Goal: Task Accomplishment & Management: Complete application form

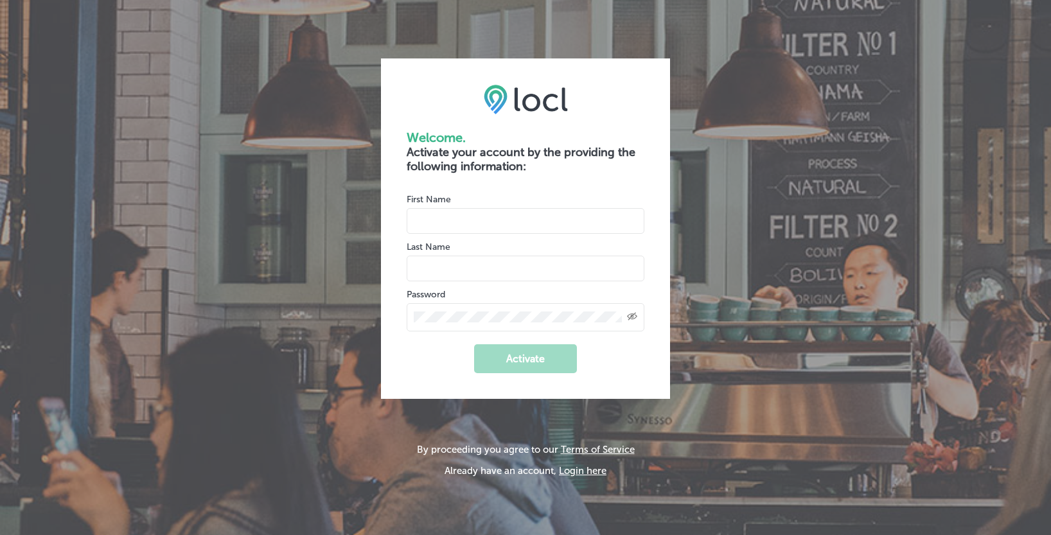
click at [475, 220] on input "name" at bounding box center [526, 221] width 238 height 26
type input "[PERSON_NAME]"
click at [513, 368] on button "Activate" at bounding box center [525, 358] width 103 height 29
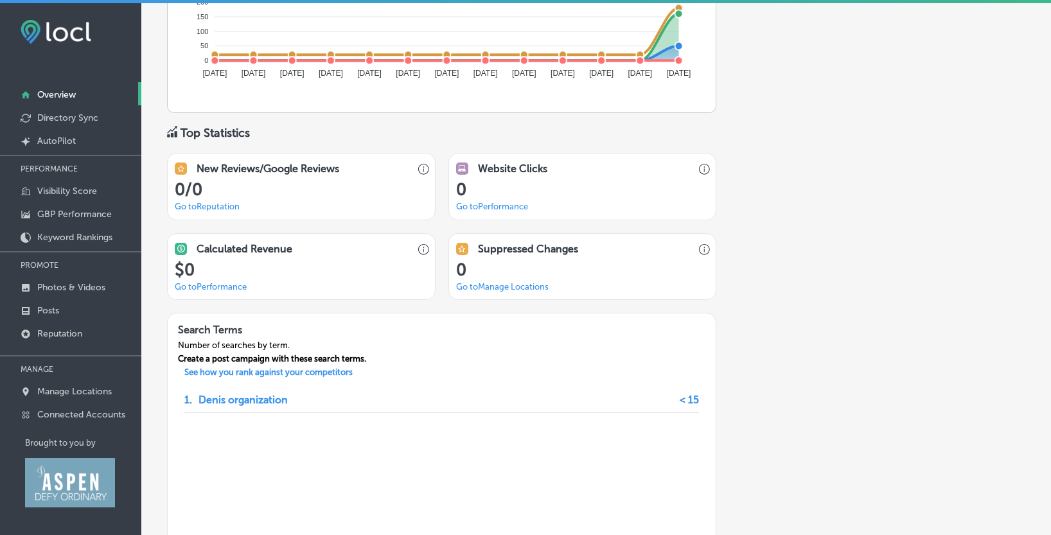
scroll to position [892, 0]
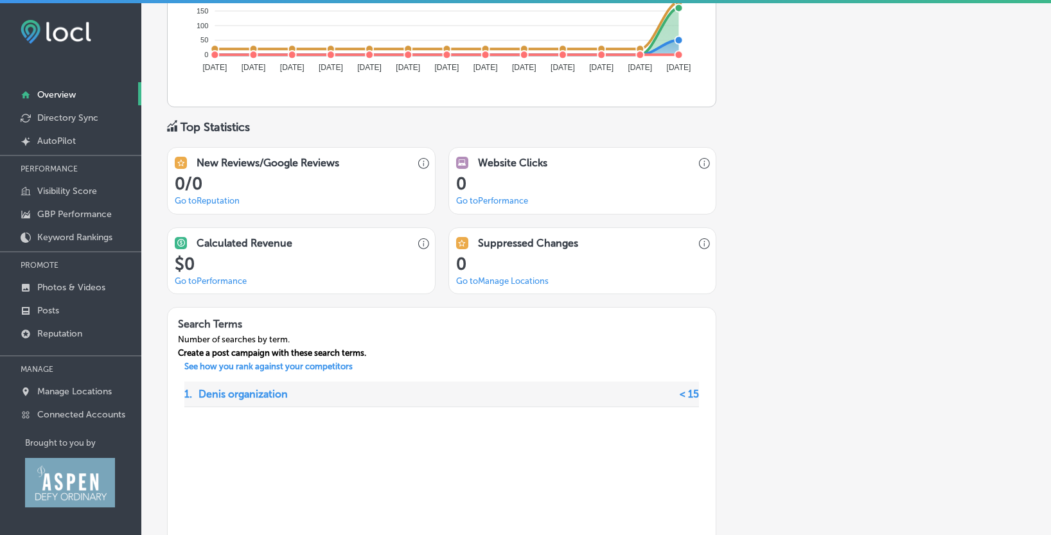
click at [251, 398] on p "Denis organization" at bounding box center [243, 394] width 89 height 25
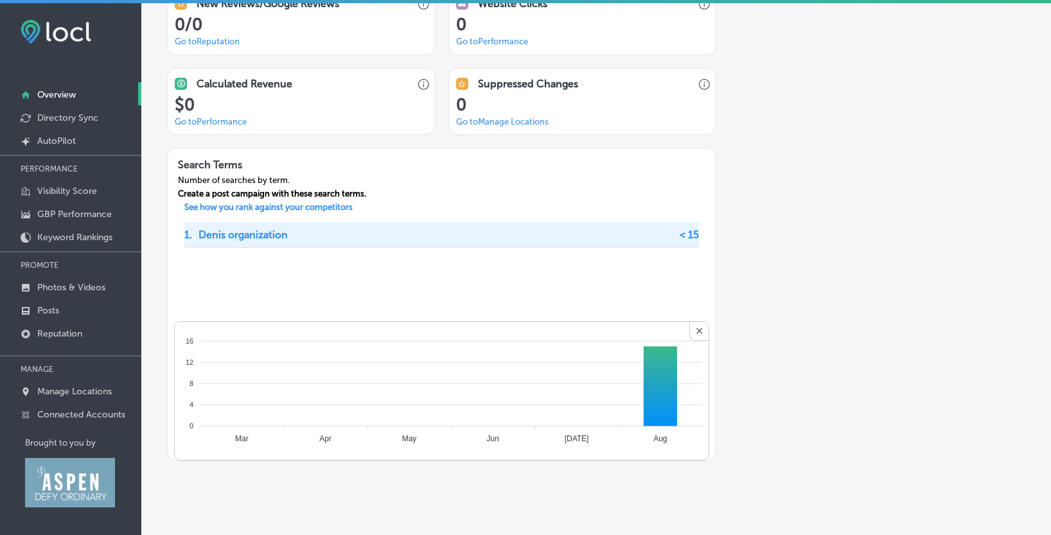
scroll to position [1068, 0]
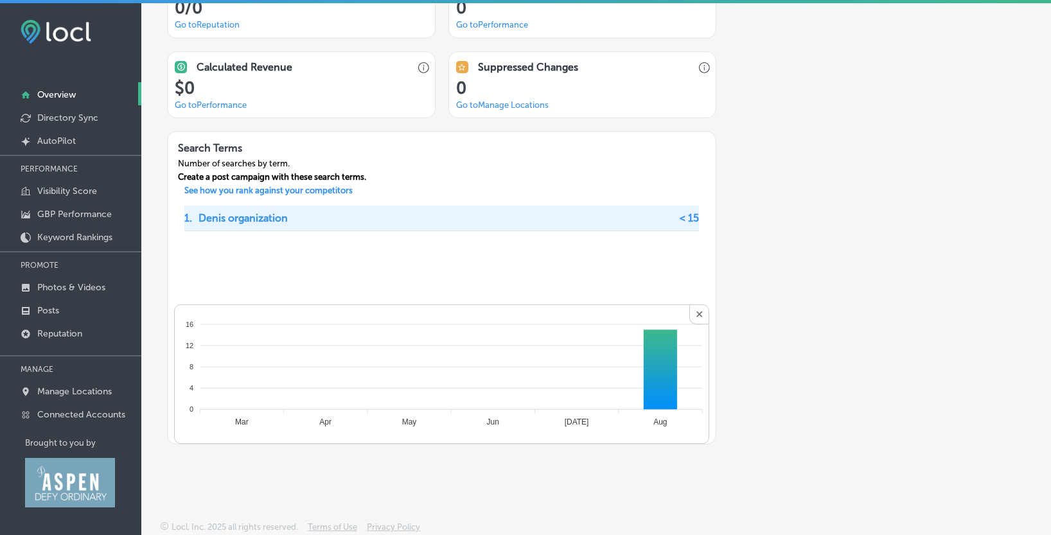
click at [281, 215] on p "Denis organization" at bounding box center [243, 218] width 89 height 25
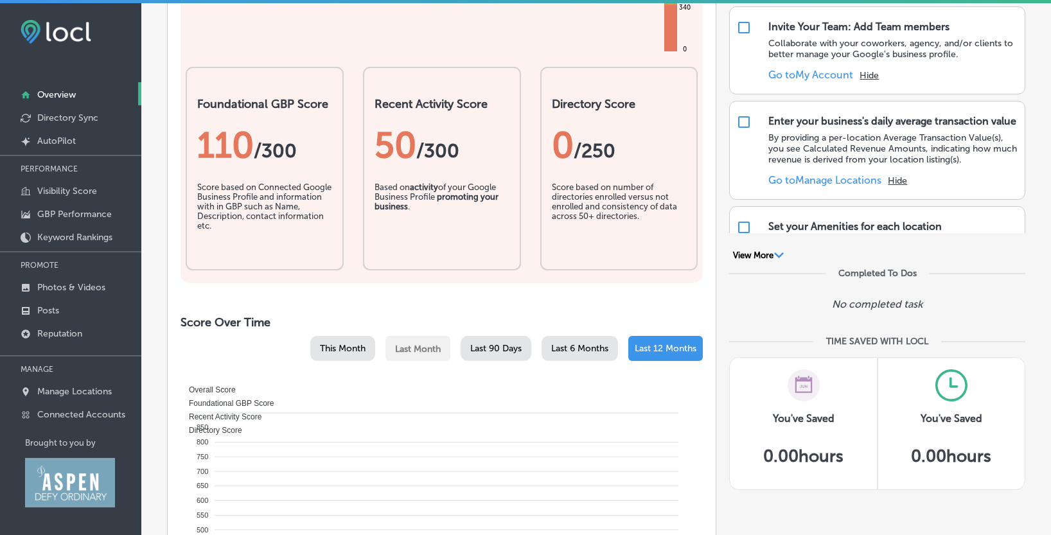
scroll to position [0, 0]
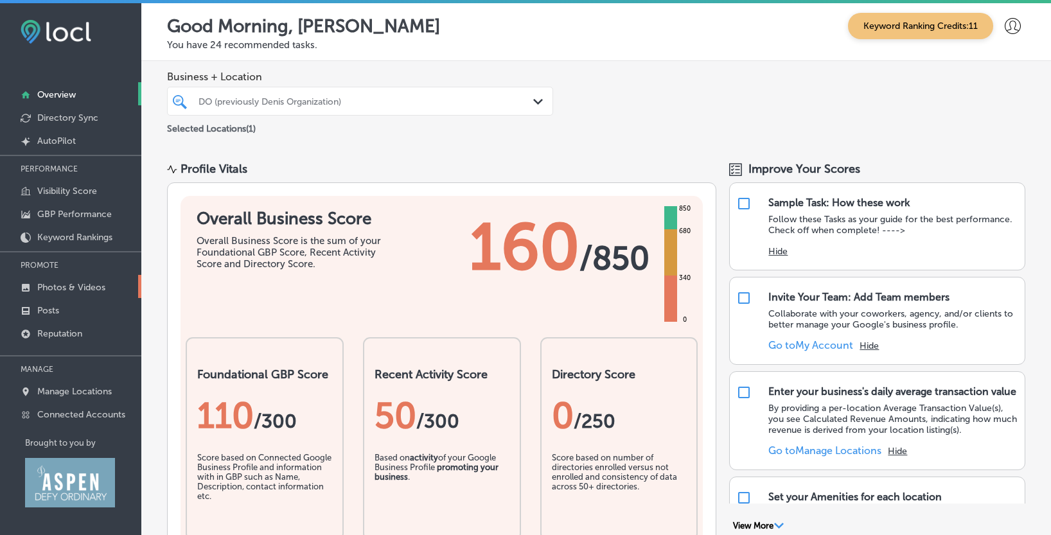
click at [75, 288] on p "Photos & Videos" at bounding box center [71, 287] width 68 height 11
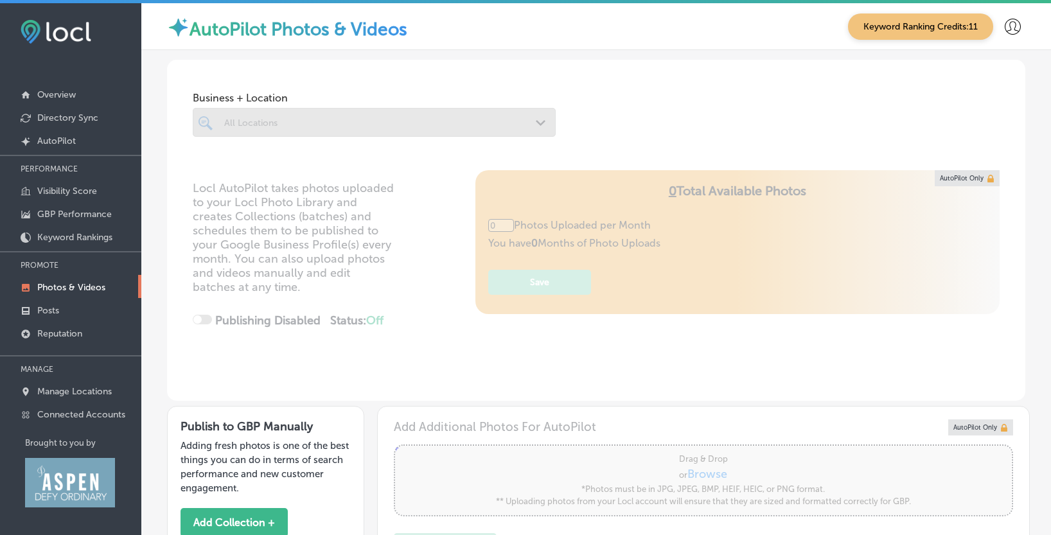
type input "5"
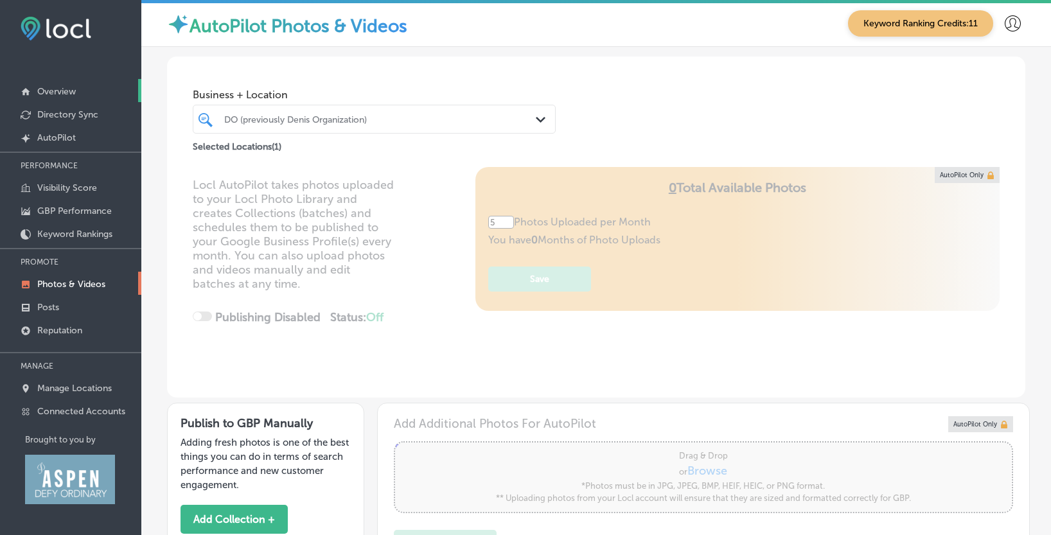
click at [72, 93] on p "Overview" at bounding box center [56, 91] width 39 height 11
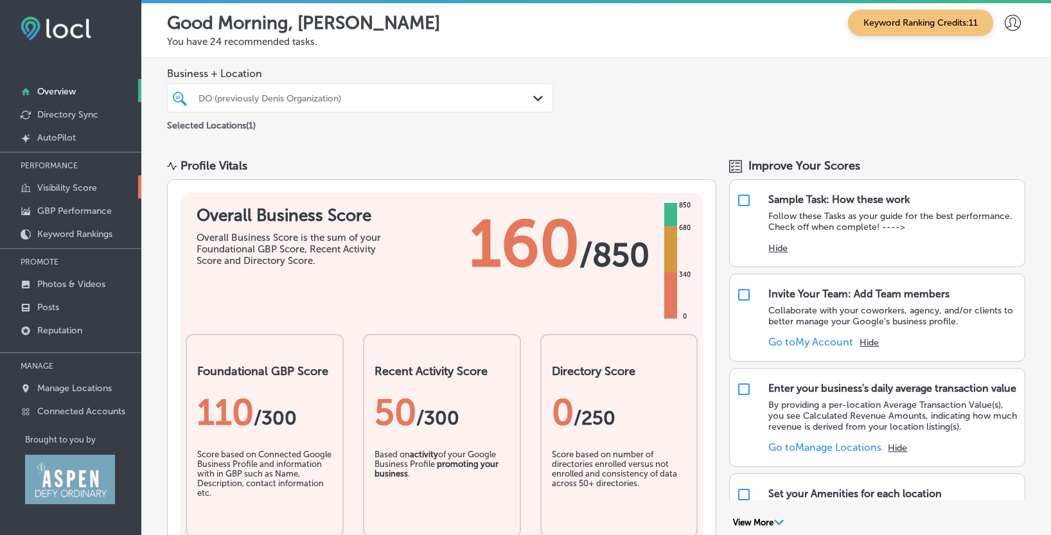
click at [53, 186] on p "Visibility Score" at bounding box center [67, 188] width 60 height 11
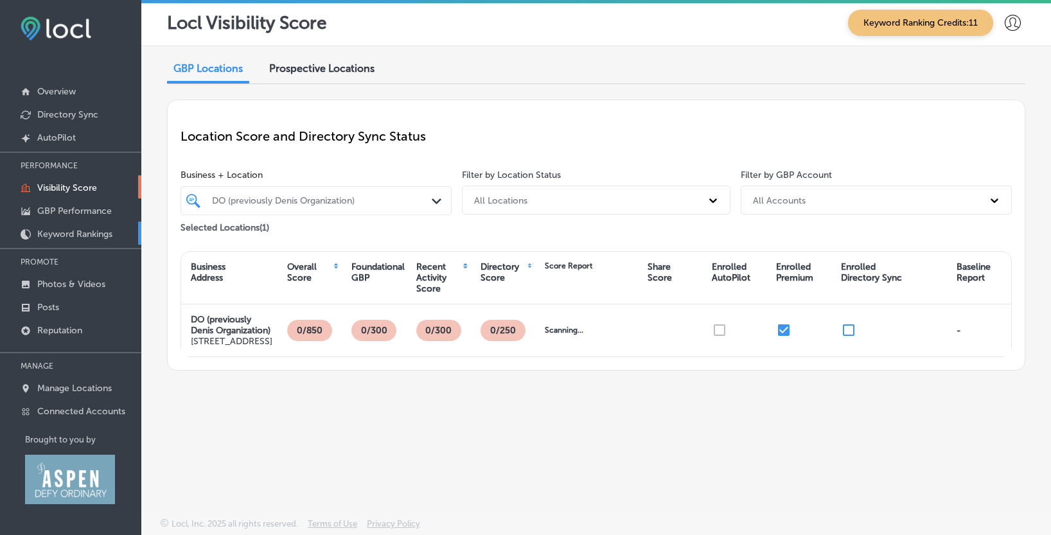
click at [66, 233] on p "Keyword Rankings" at bounding box center [74, 234] width 75 height 11
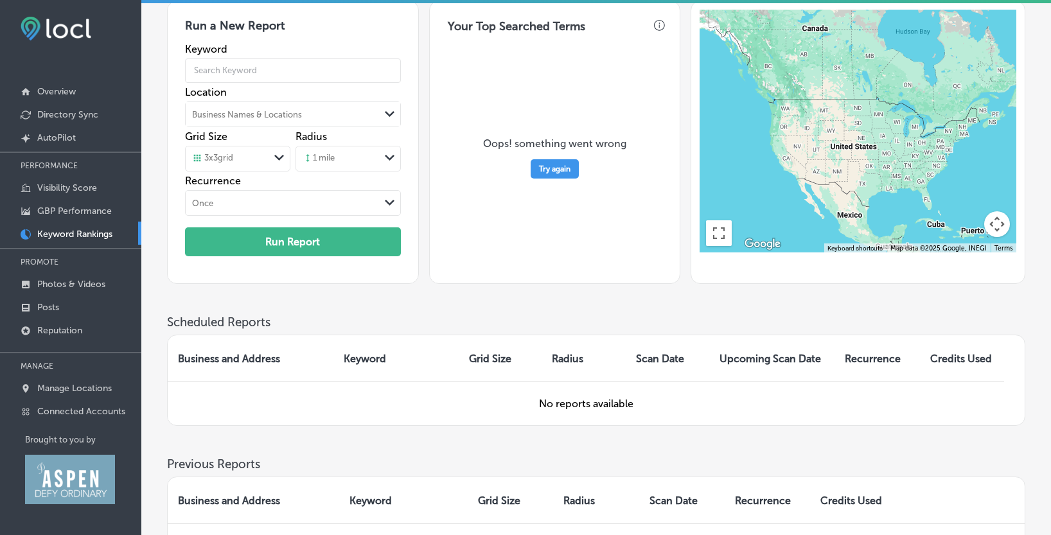
scroll to position [57, 0]
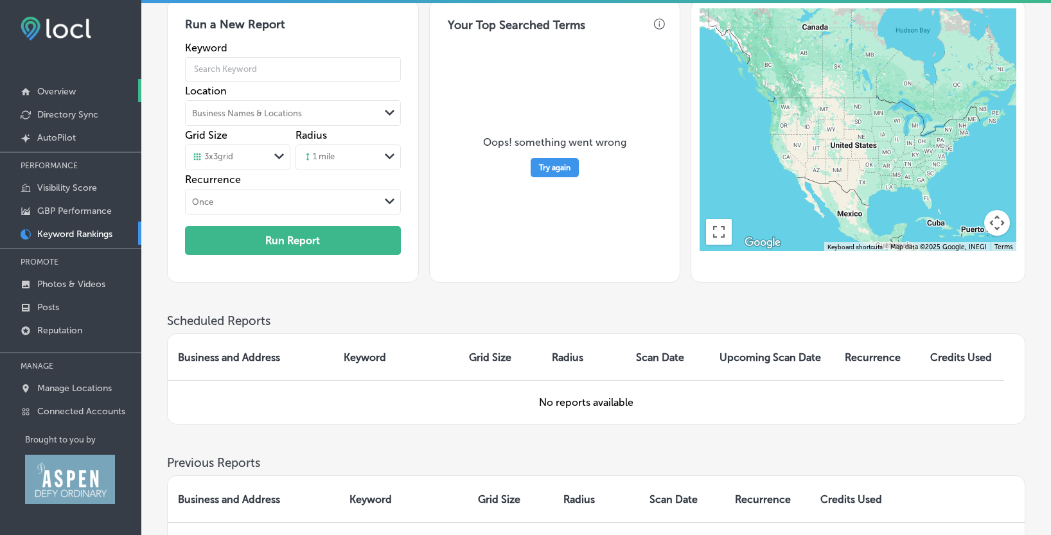
click at [64, 88] on p "Overview" at bounding box center [56, 91] width 39 height 11
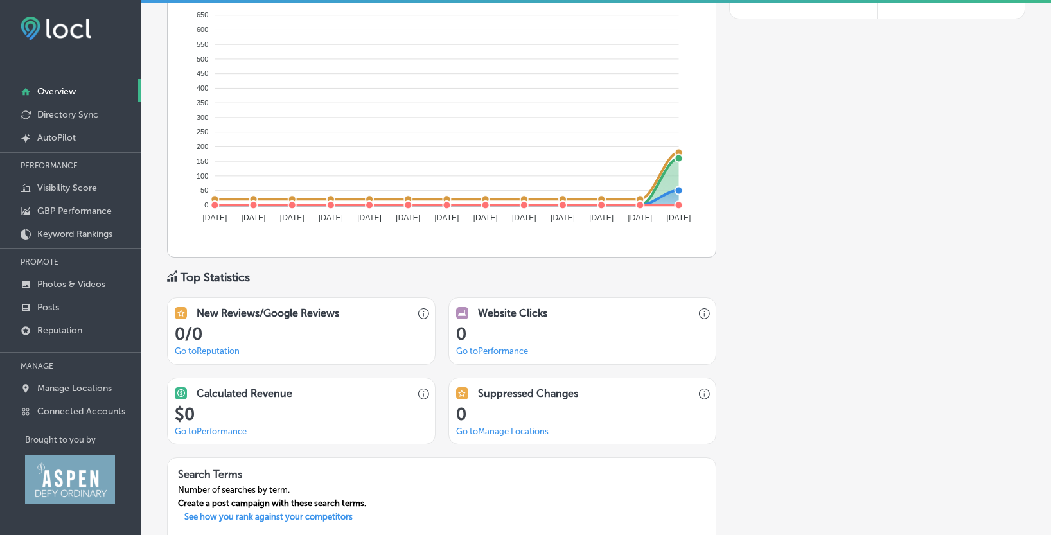
scroll to position [739, 0]
